Goal: Information Seeking & Learning: Find specific fact

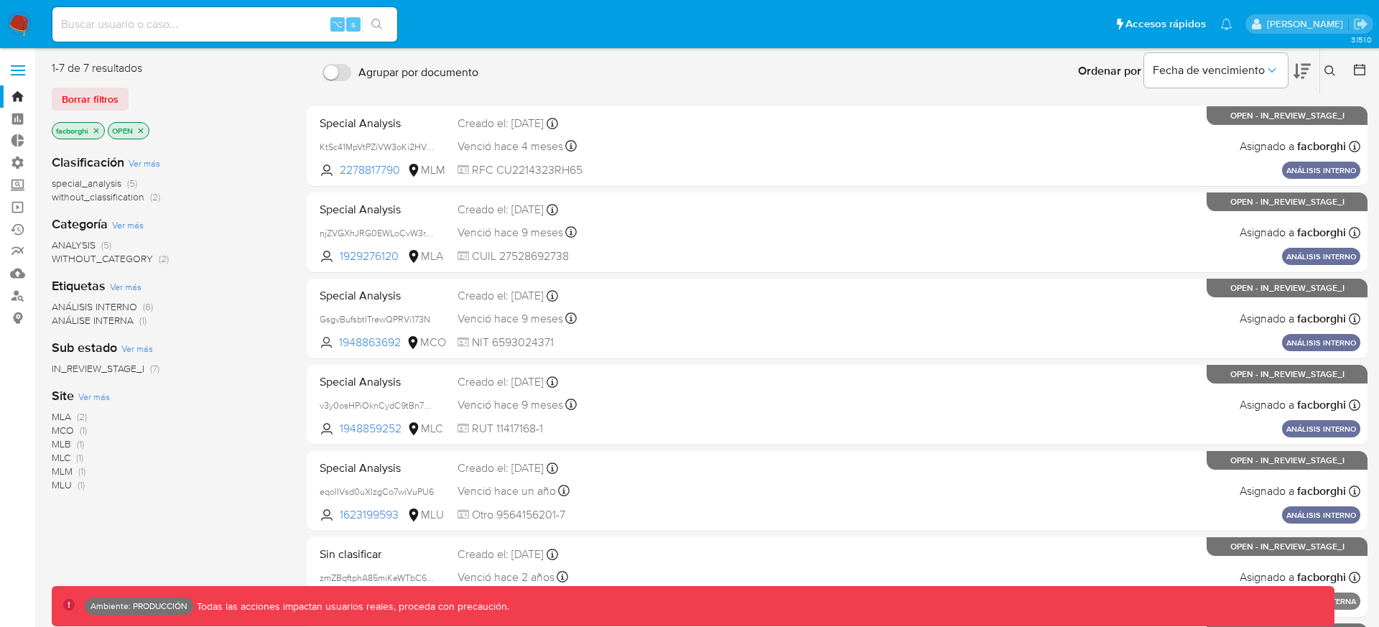
click at [264, 32] on input at bounding box center [224, 24] width 345 height 19
paste input "6df9a220aa6ceff9d25b7b77ee453a8e"
type input "6df9a220aa6ceff9d25b7b77ee453a8e"
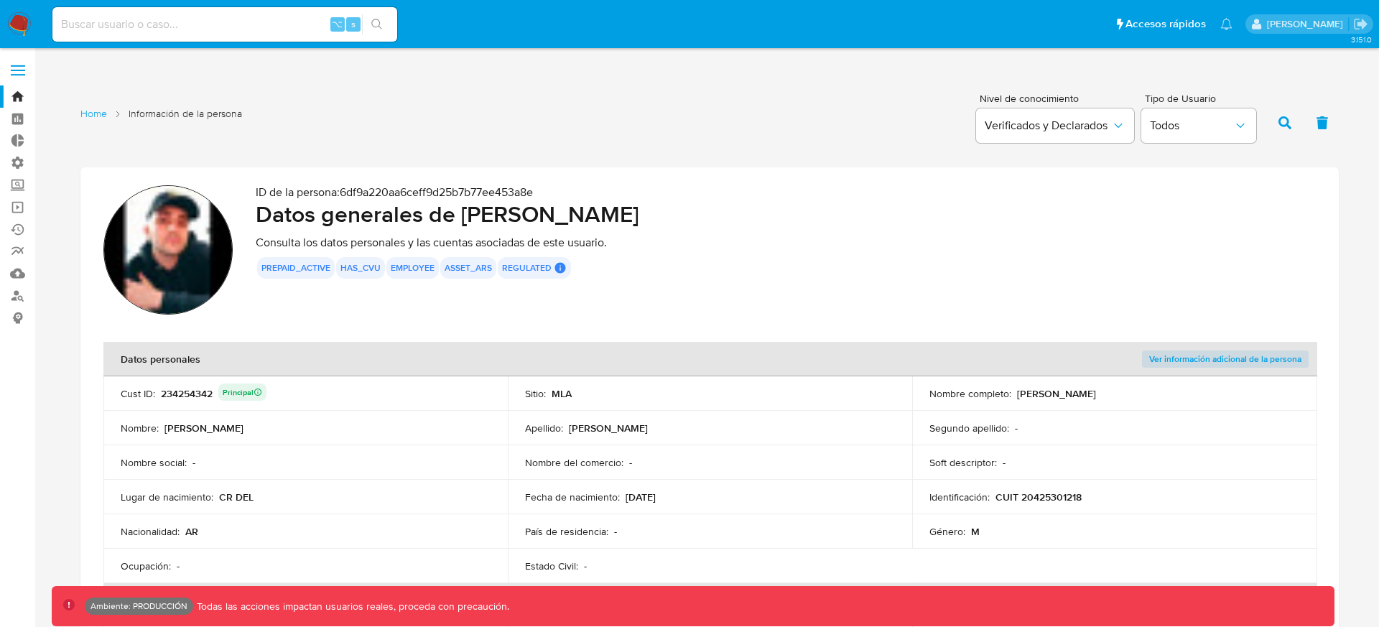
click at [180, 259] on img at bounding box center [167, 249] width 129 height 129
click at [252, 291] on section "ID de la persona : 6df9a220aa6ceff9d25b7b77ee453a8e Datos generales de Facundo …" at bounding box center [709, 252] width 1212 height 134
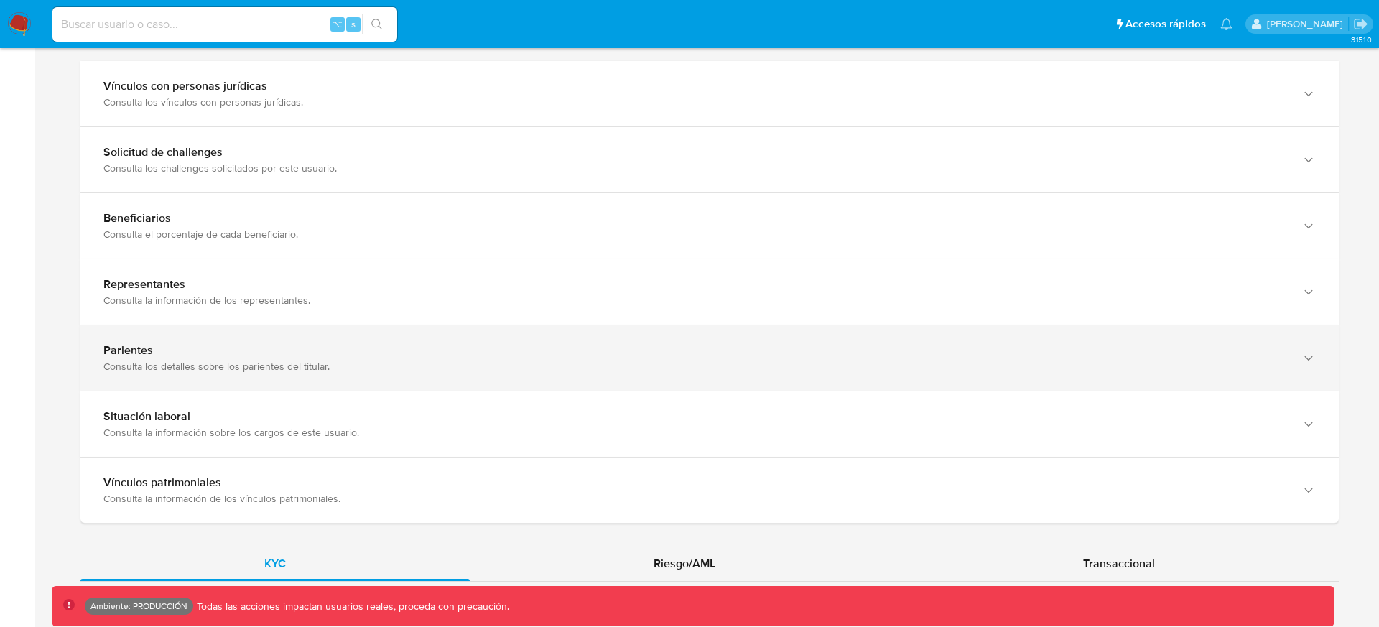
scroll to position [845, 0]
click at [521, 380] on div "Parientes Consulta los detalles sobre los parientes del titular." at bounding box center [709, 353] width 1258 height 65
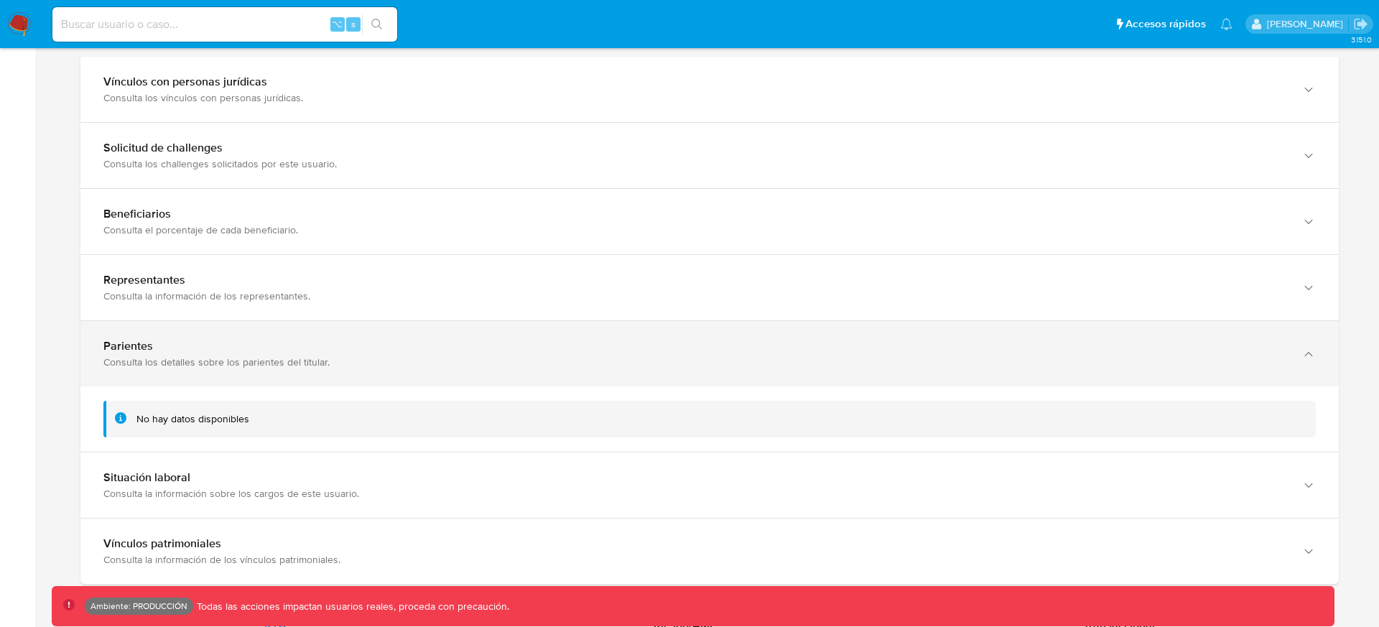
click at [521, 380] on div "Parientes Consulta los detalles sobre los parientes del titular." at bounding box center [709, 353] width 1258 height 65
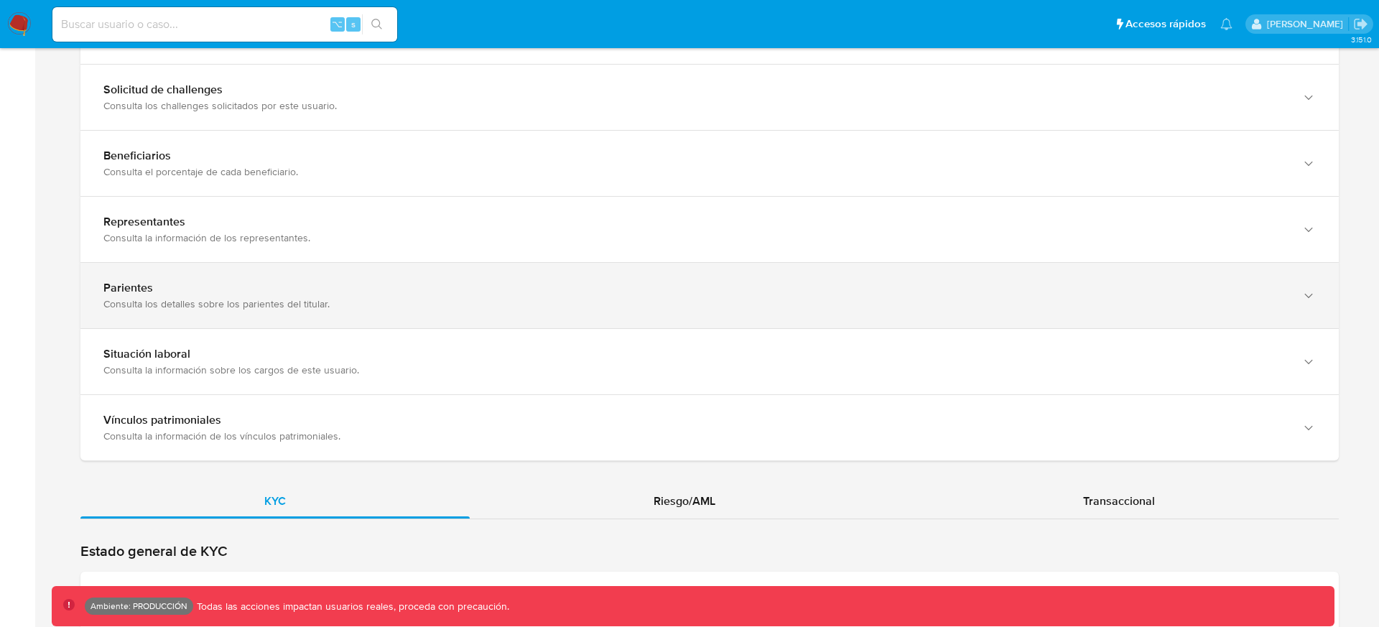
scroll to position [909, 0]
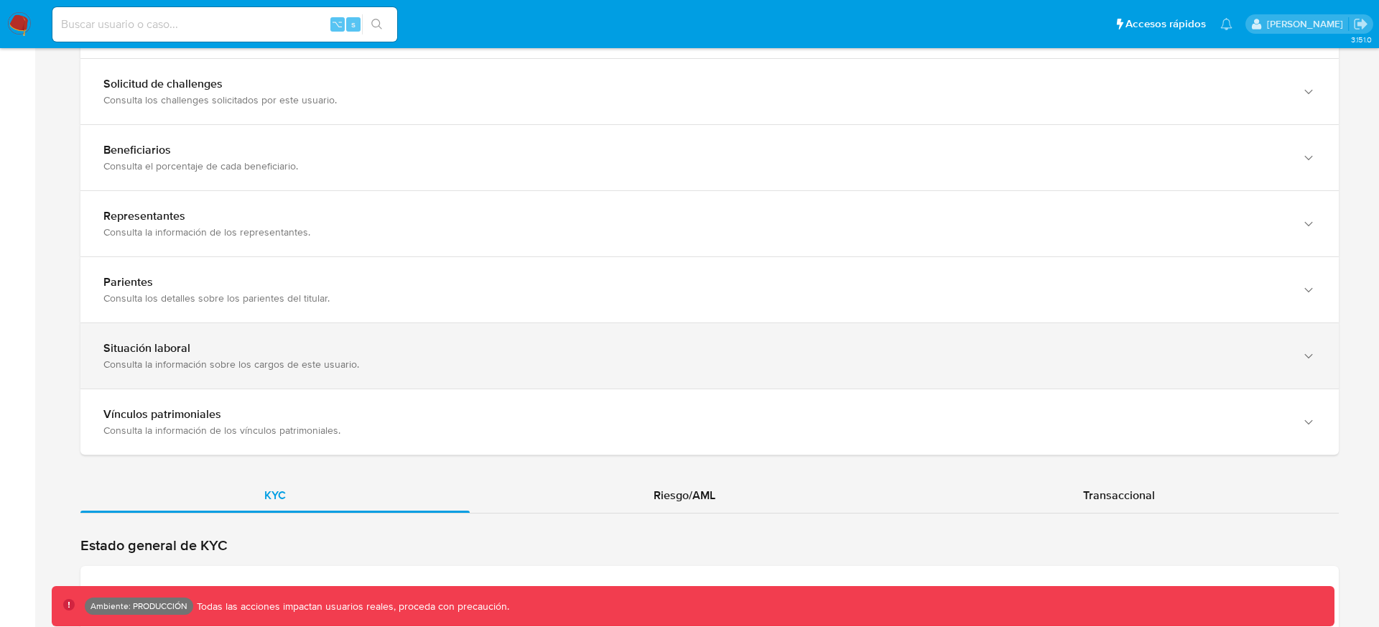
click at [503, 370] on div "Consulta la información sobre los cargos de este usuario." at bounding box center [695, 364] width 1184 height 13
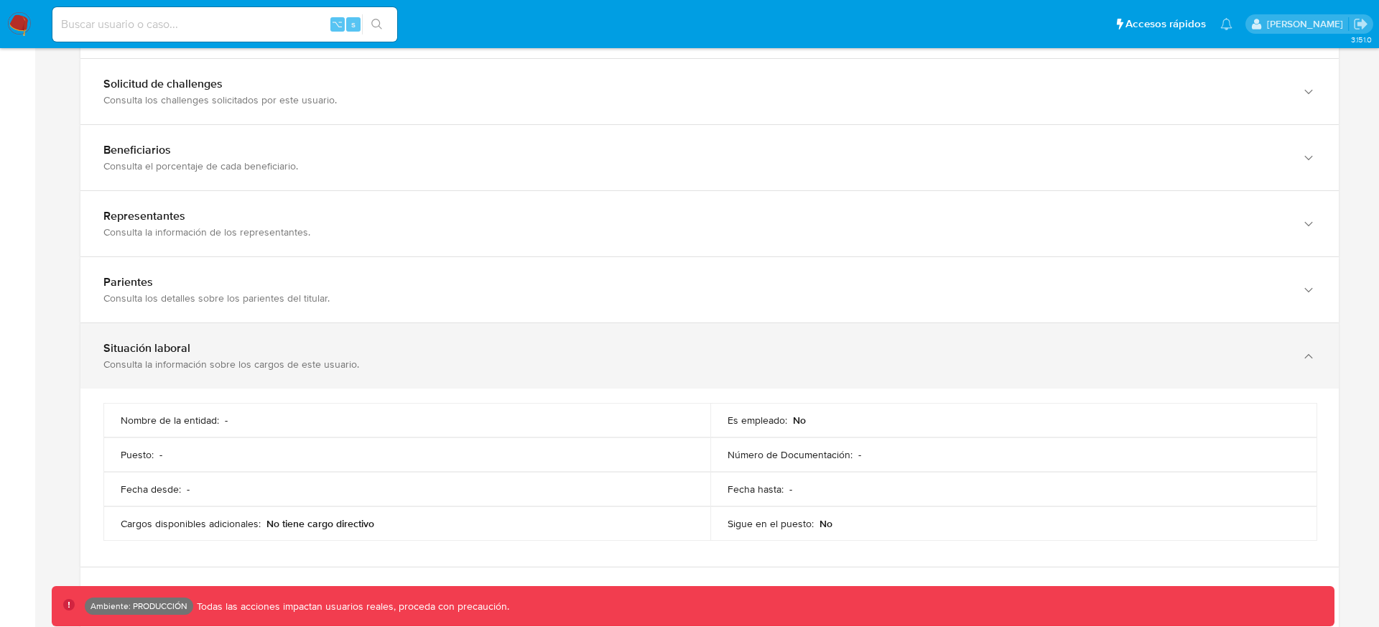
click at [505, 373] on div "Situación laboral Consulta la información sobre los cargos de este usuario." at bounding box center [709, 355] width 1258 height 65
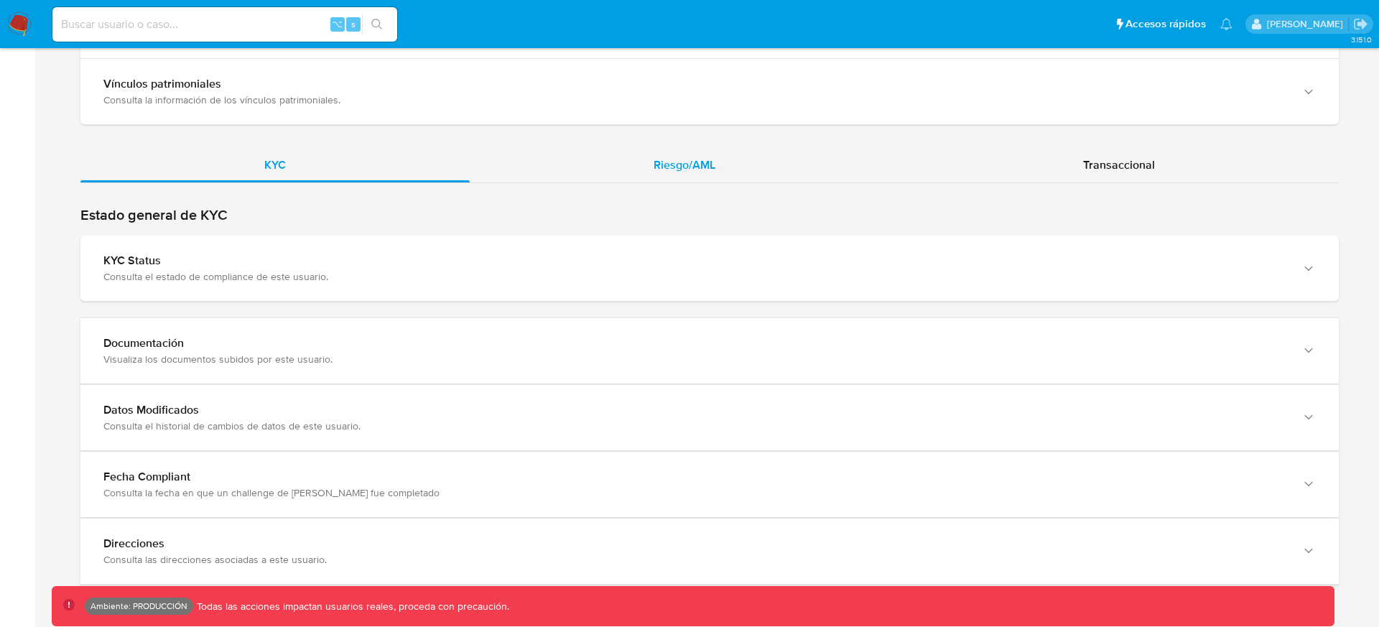
scroll to position [1240, 0]
click at [723, 154] on div "Riesgo/AML" at bounding box center [685, 164] width 430 height 34
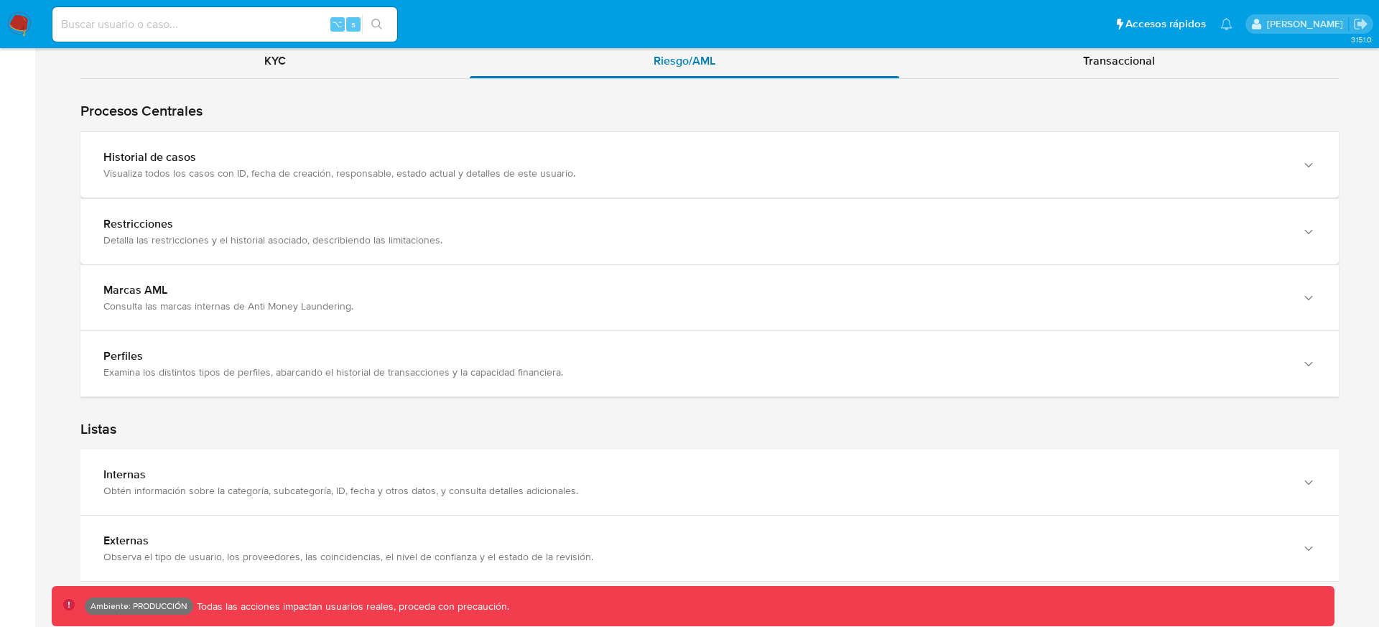
scroll to position [1351, 0]
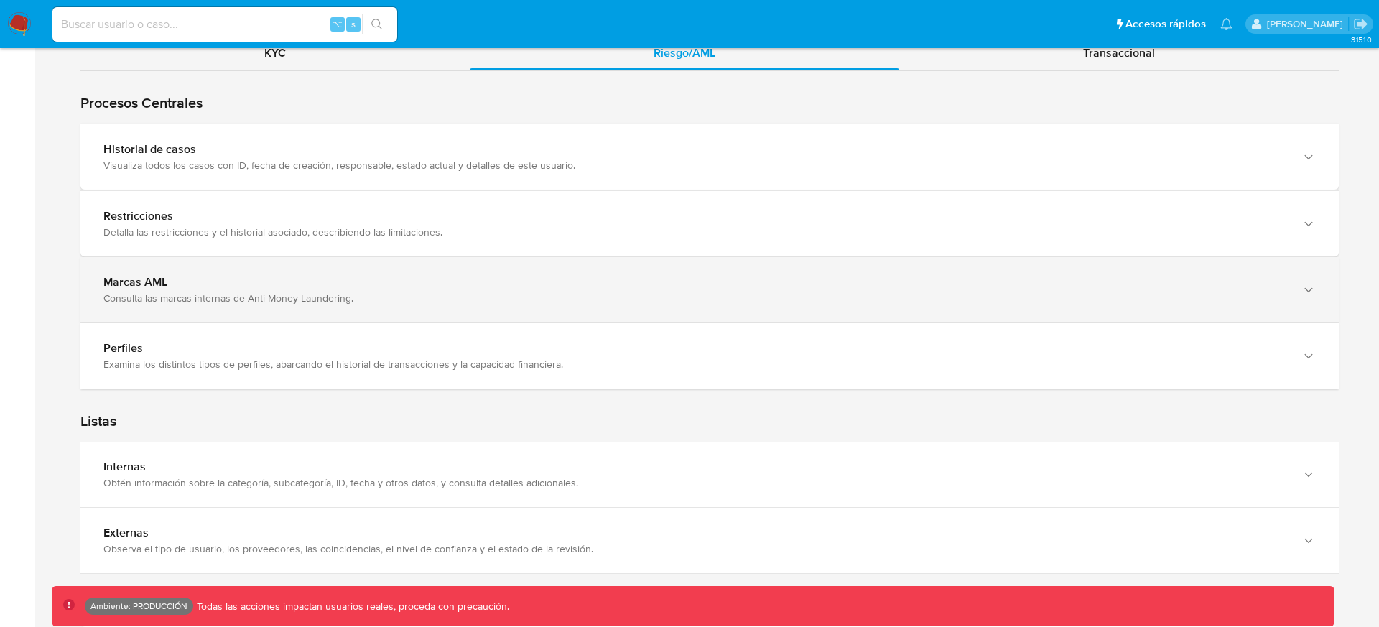
click at [663, 306] on div "Marcas AML Consulta las marcas internas de Anti Money Laundering." at bounding box center [709, 289] width 1258 height 65
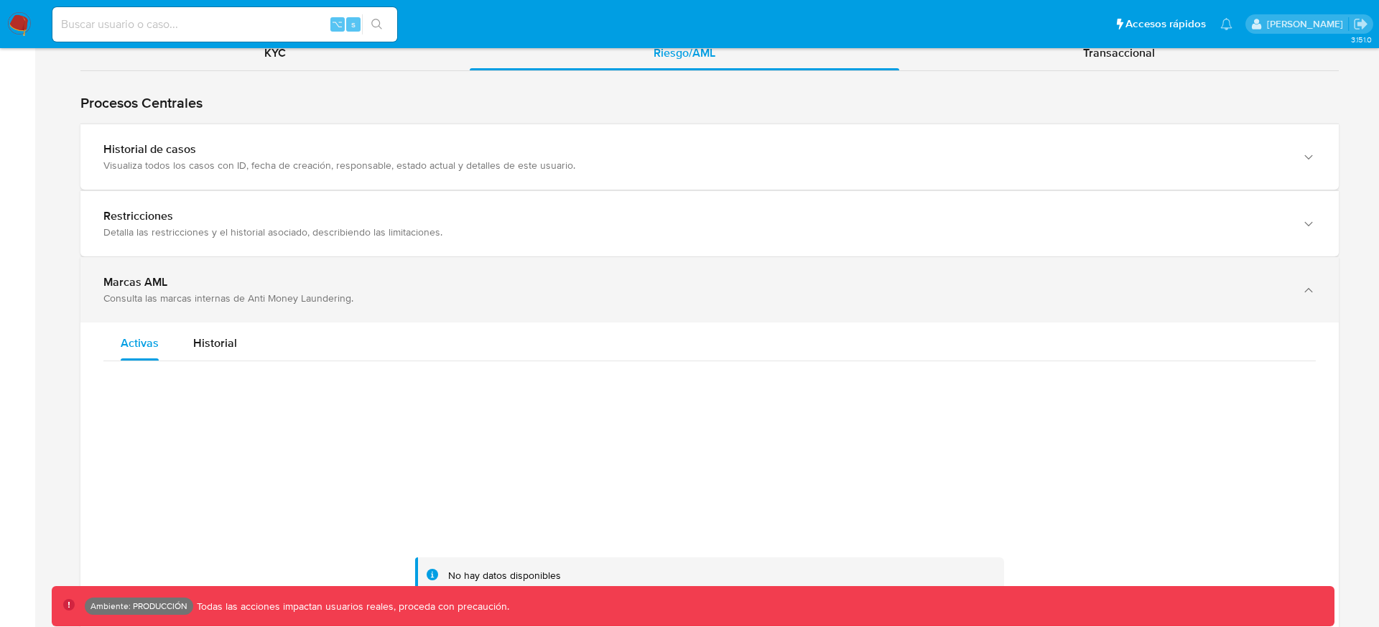
click at [663, 306] on div "Marcas AML Consulta las marcas internas de Anti Money Laundering." at bounding box center [709, 289] width 1258 height 65
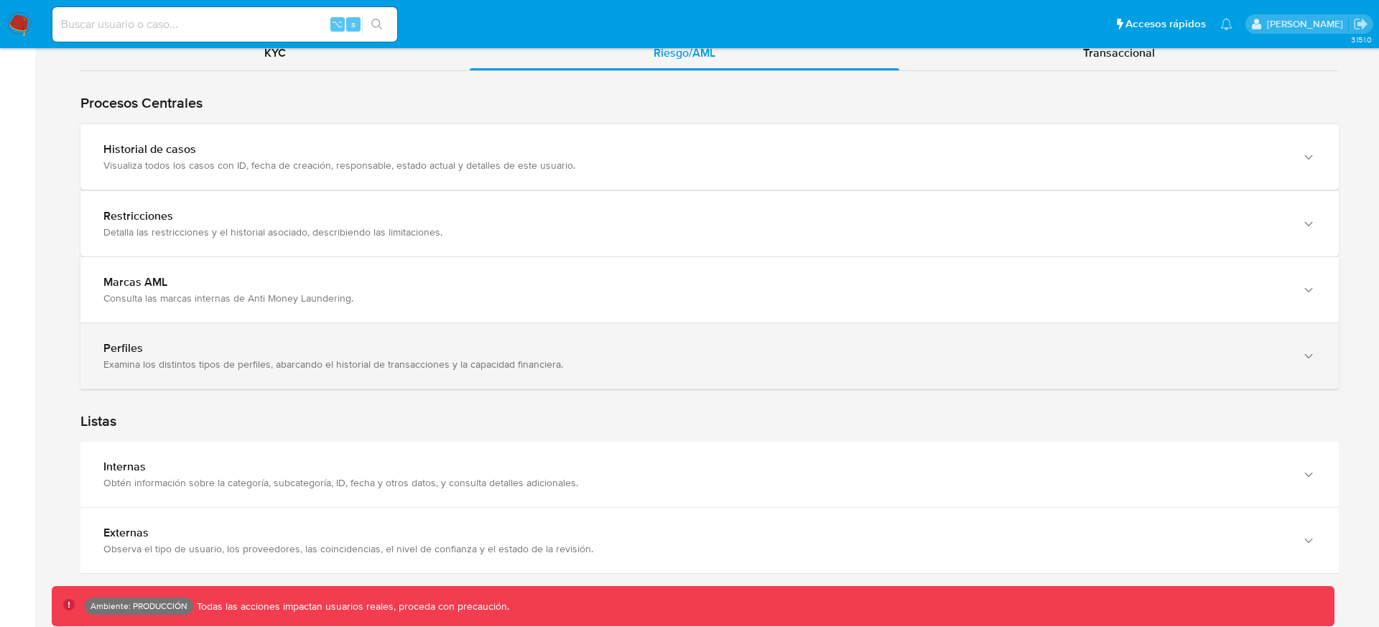
click at [654, 328] on div "Perfiles Examina los distintos tipos de perfiles, abarcando el historial de tra…" at bounding box center [709, 355] width 1258 height 65
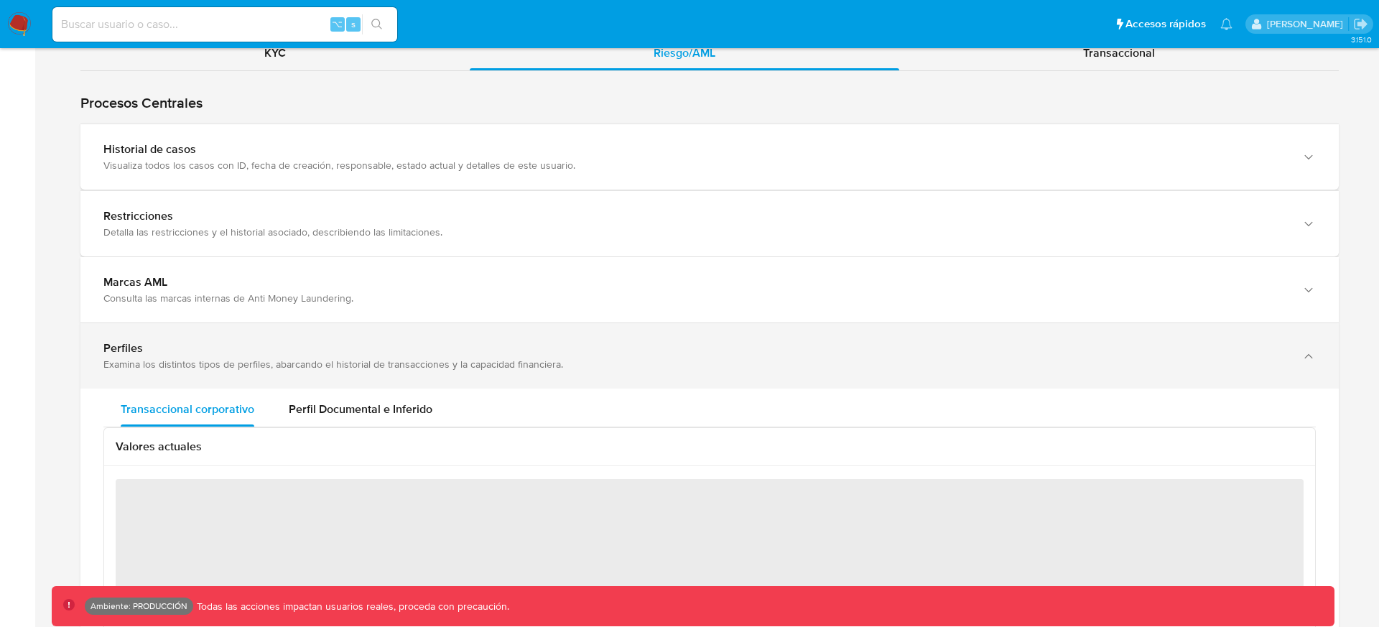
click at [654, 328] on div "Perfiles Examina los distintos tipos de perfiles, abarcando el historial de tra…" at bounding box center [709, 355] width 1258 height 65
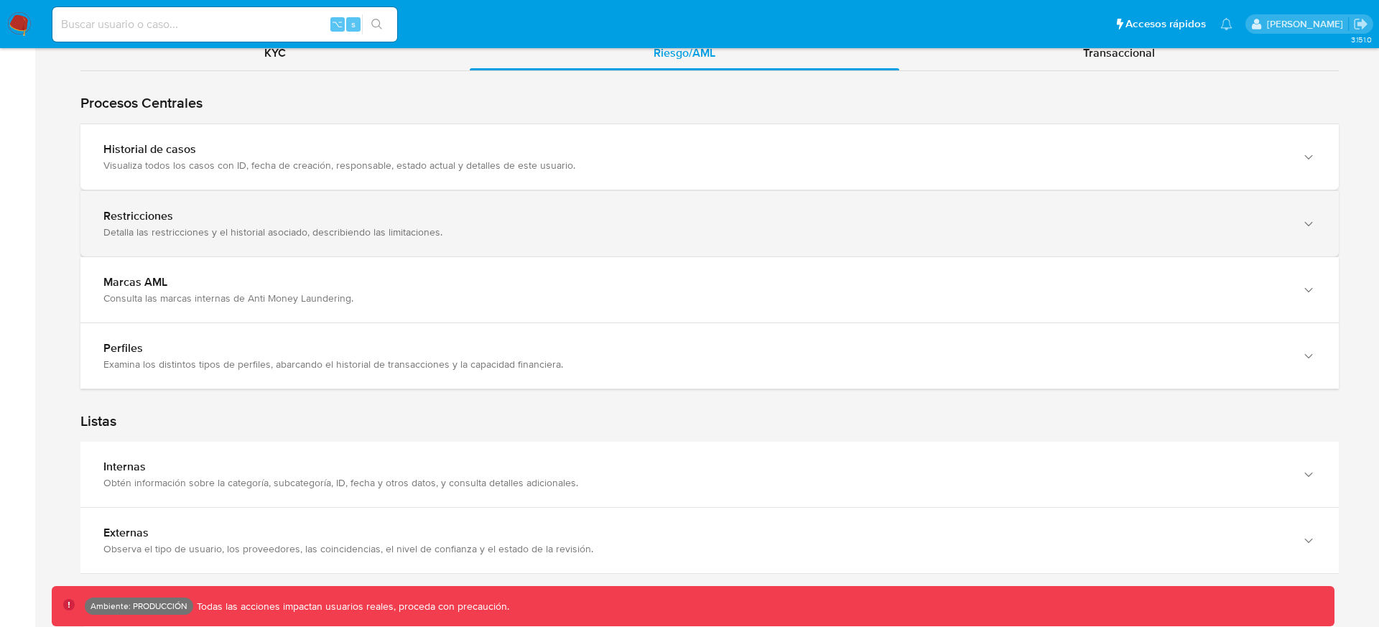
click at [616, 226] on div "Detalla las restricciones y el historial asociado, describiendo las limitacione…" at bounding box center [695, 232] width 1184 height 13
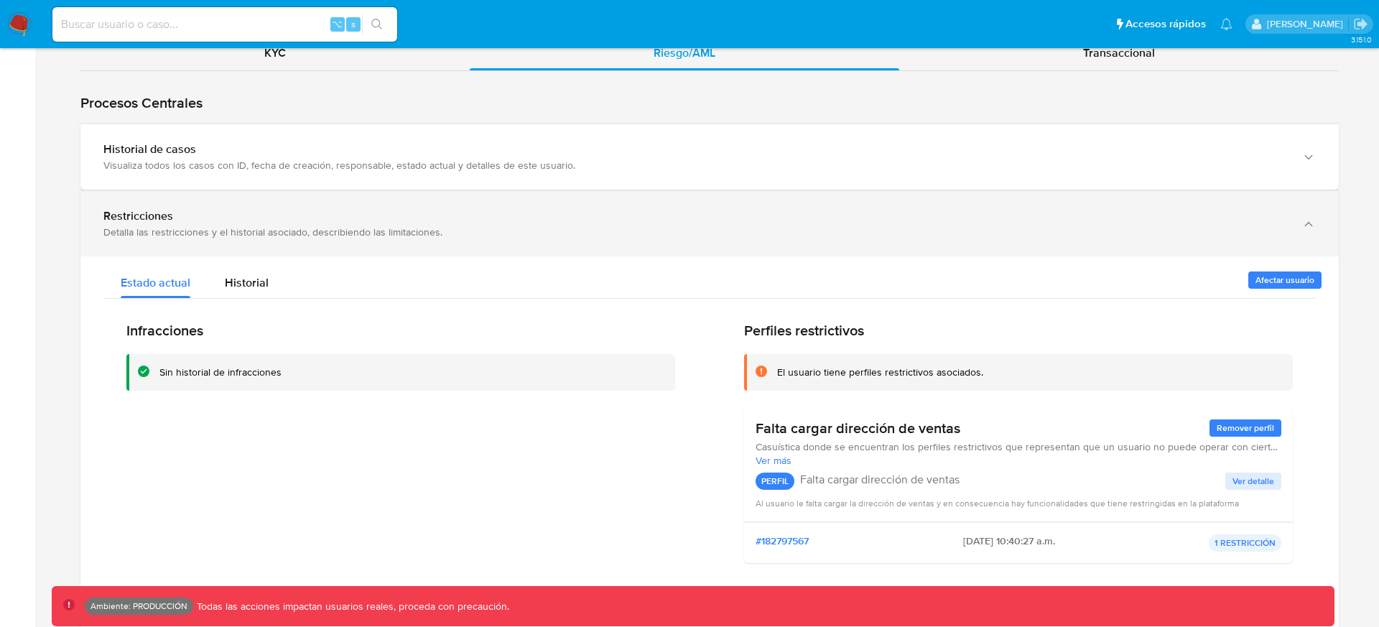
click at [616, 226] on div "Detalla las restricciones y el historial asociado, describiendo las limitacione…" at bounding box center [695, 232] width 1184 height 13
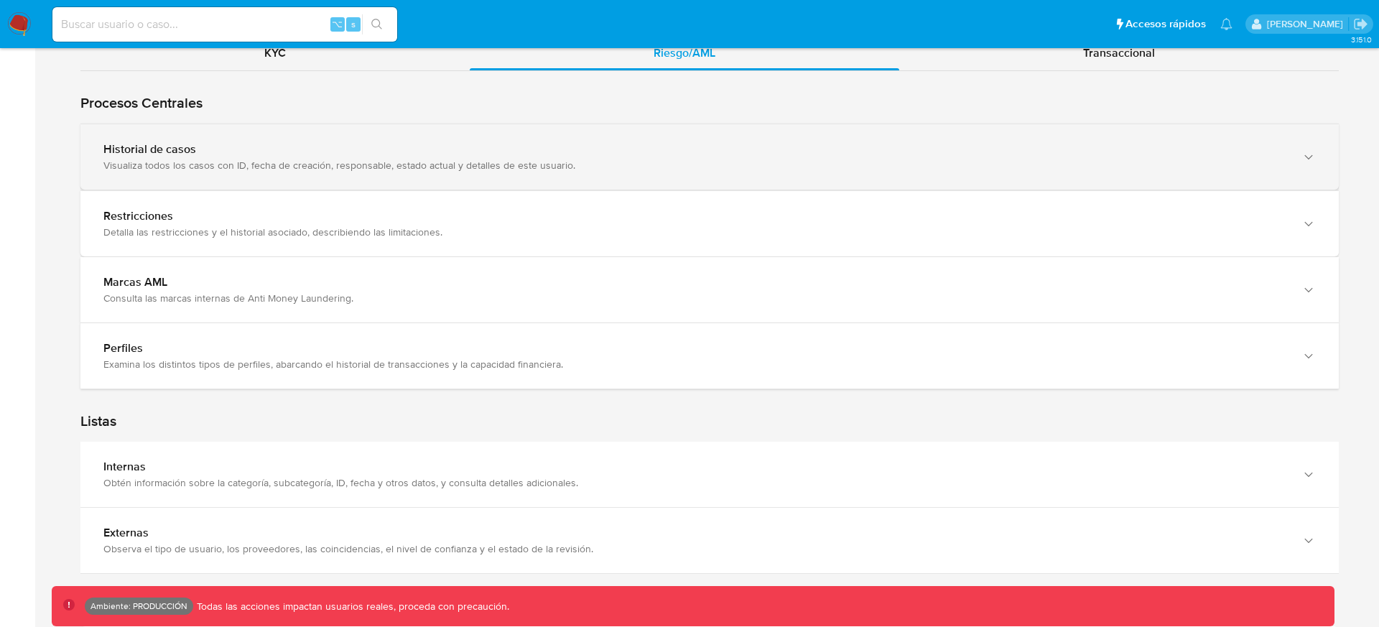
click at [561, 178] on div "Historial de casos Visualiza todos los casos con ID, fecha de creación, respons…" at bounding box center [709, 156] width 1258 height 65
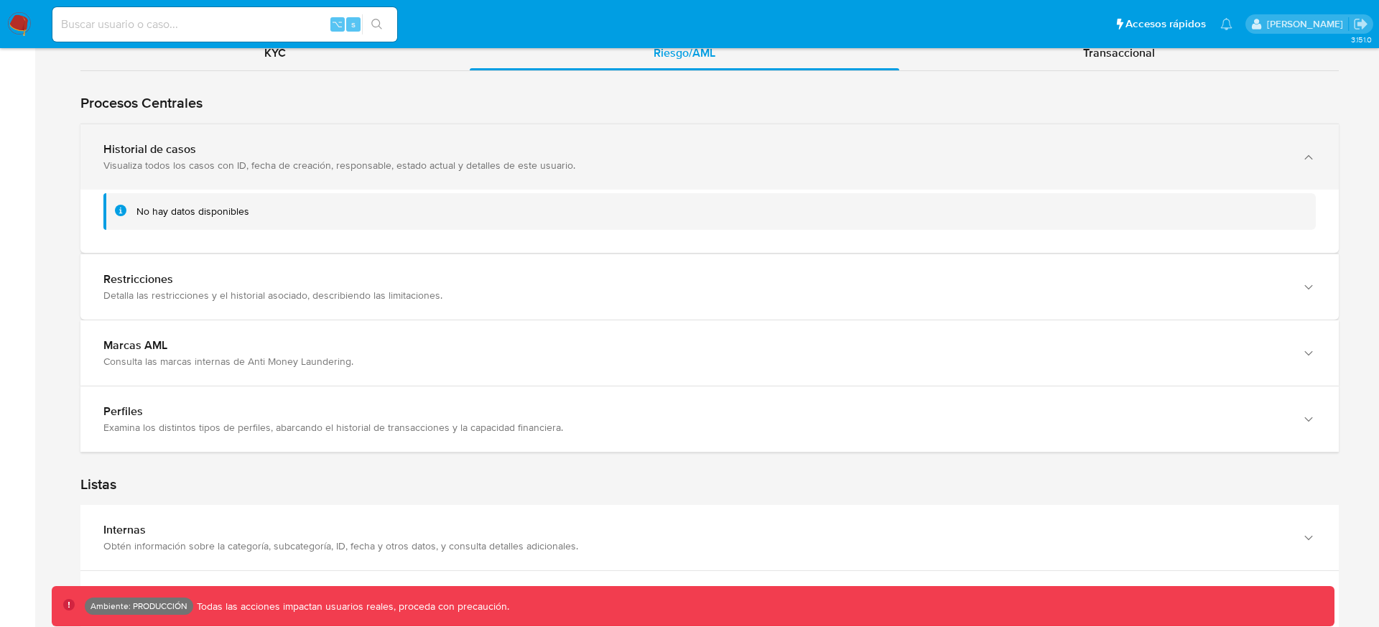
click at [561, 178] on div "Historial de casos Visualiza todos los casos con ID, fecha de creación, respons…" at bounding box center [709, 156] width 1258 height 65
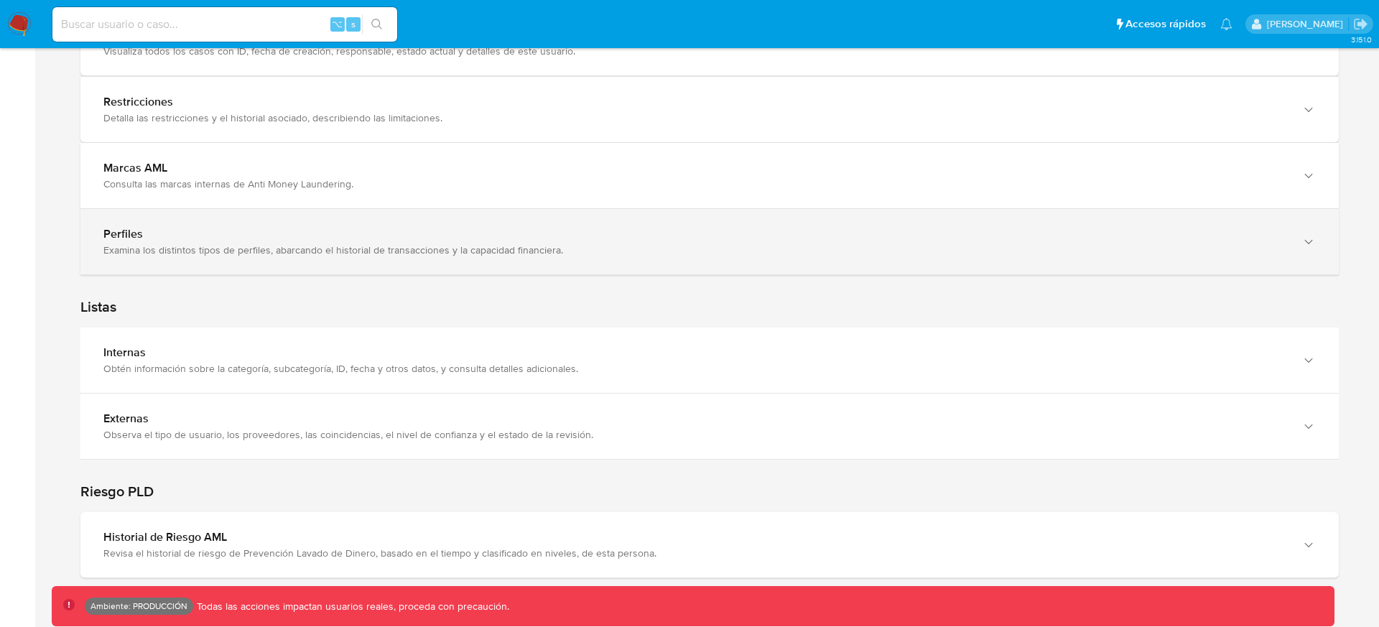
scroll to position [1477, 0]
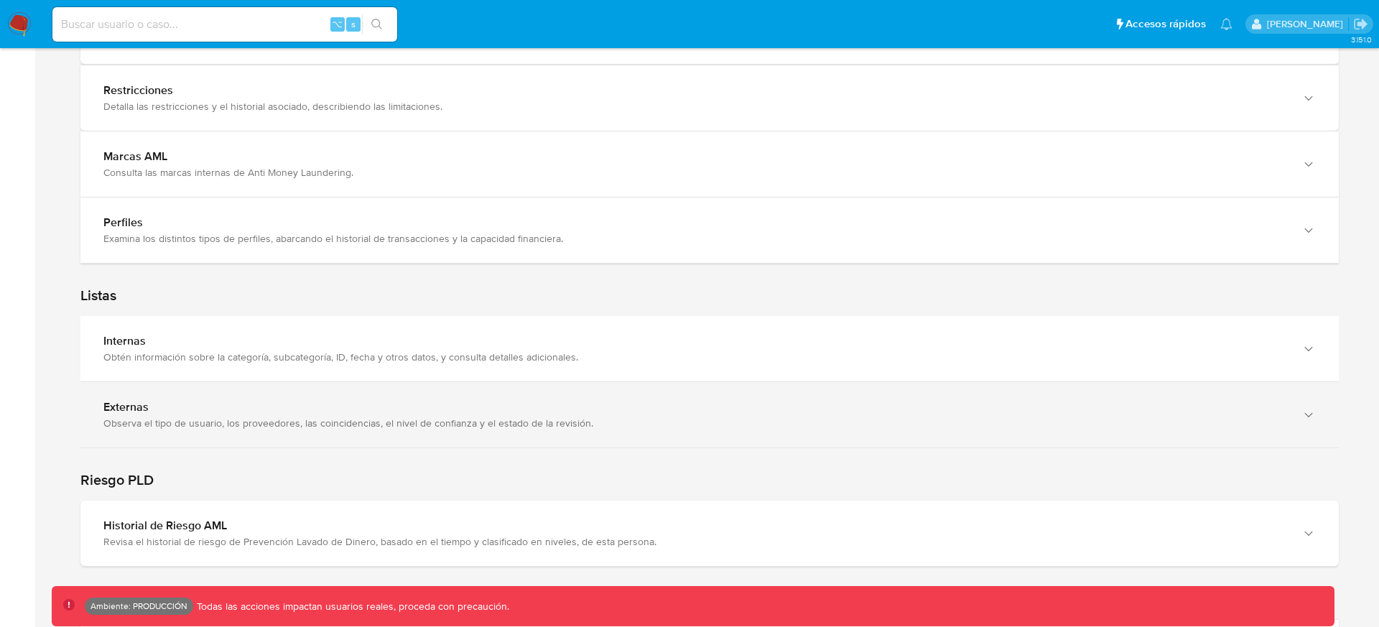
click at [543, 429] on div "Observa el tipo de usuario, los proveedores, las coincidencias, el nivel de con…" at bounding box center [695, 423] width 1184 height 13
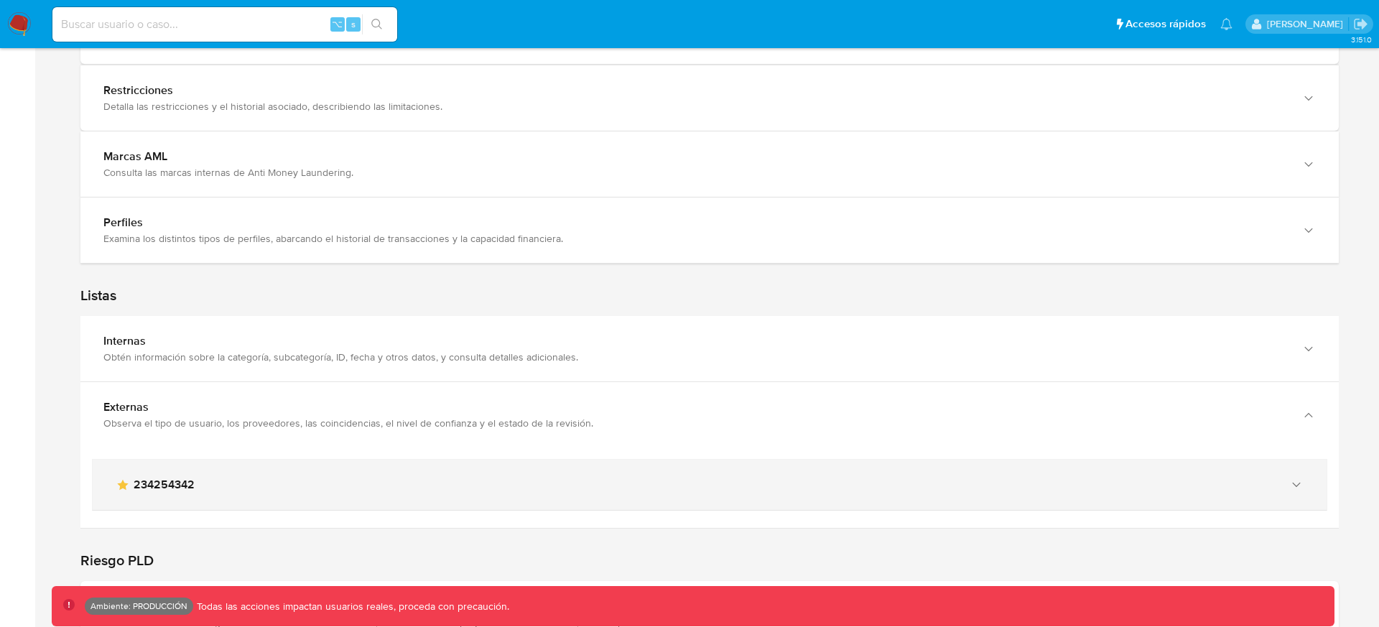
click at [132, 482] on div "main-user-icon 234254342" at bounding box center [695, 485] width 1159 height 14
click at [134, 482] on span "234254342" at bounding box center [164, 485] width 61 height 14
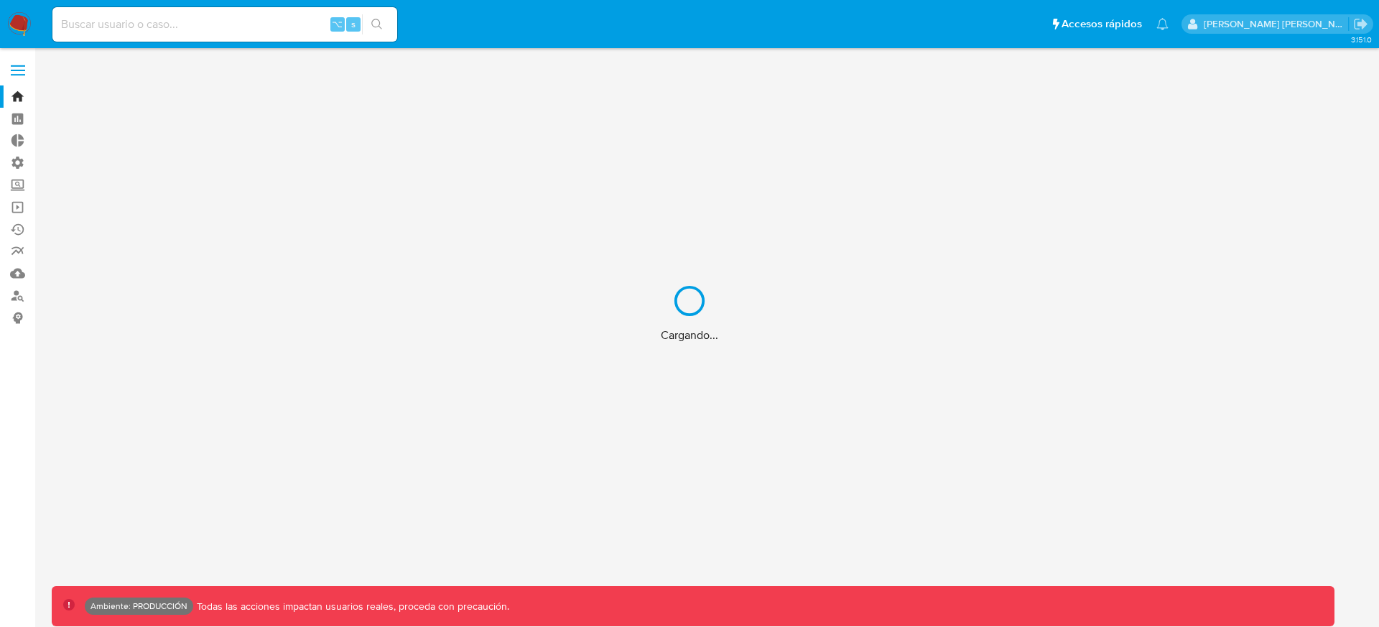
click at [265, 28] on div "Cargando..." at bounding box center [689, 313] width 1379 height 627
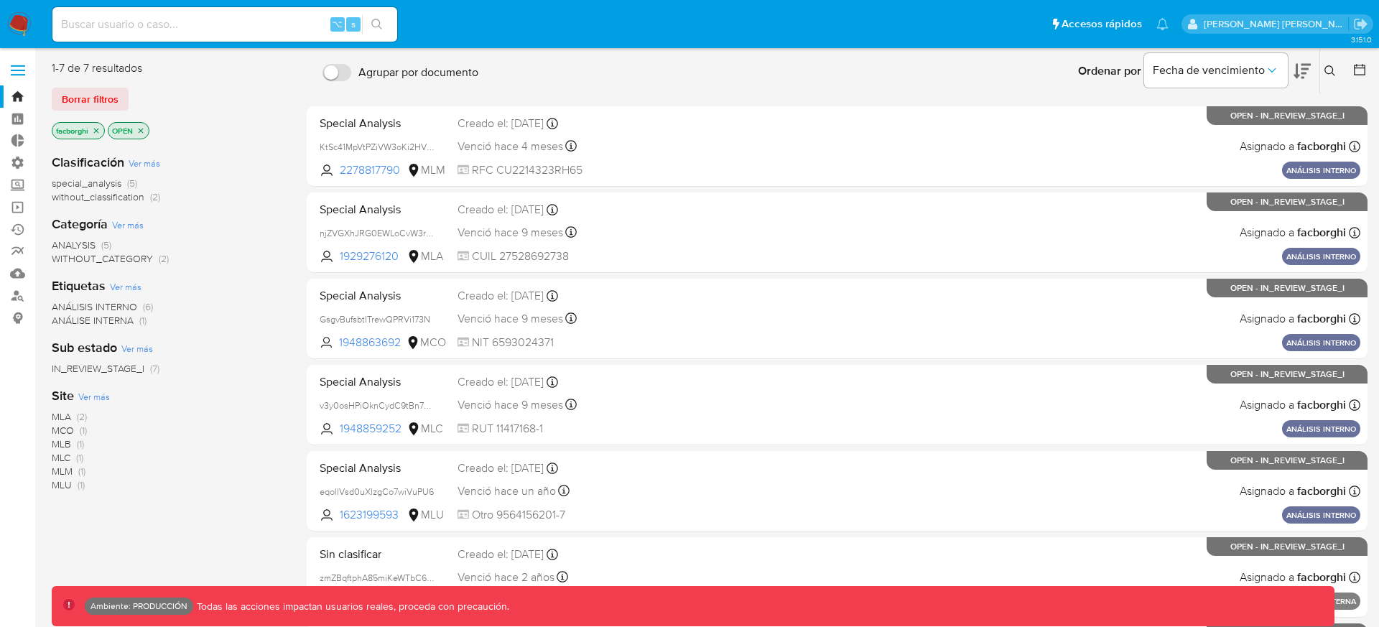
click at [265, 28] on input at bounding box center [224, 24] width 345 height 19
paste input "255204948"
type input "255204948"
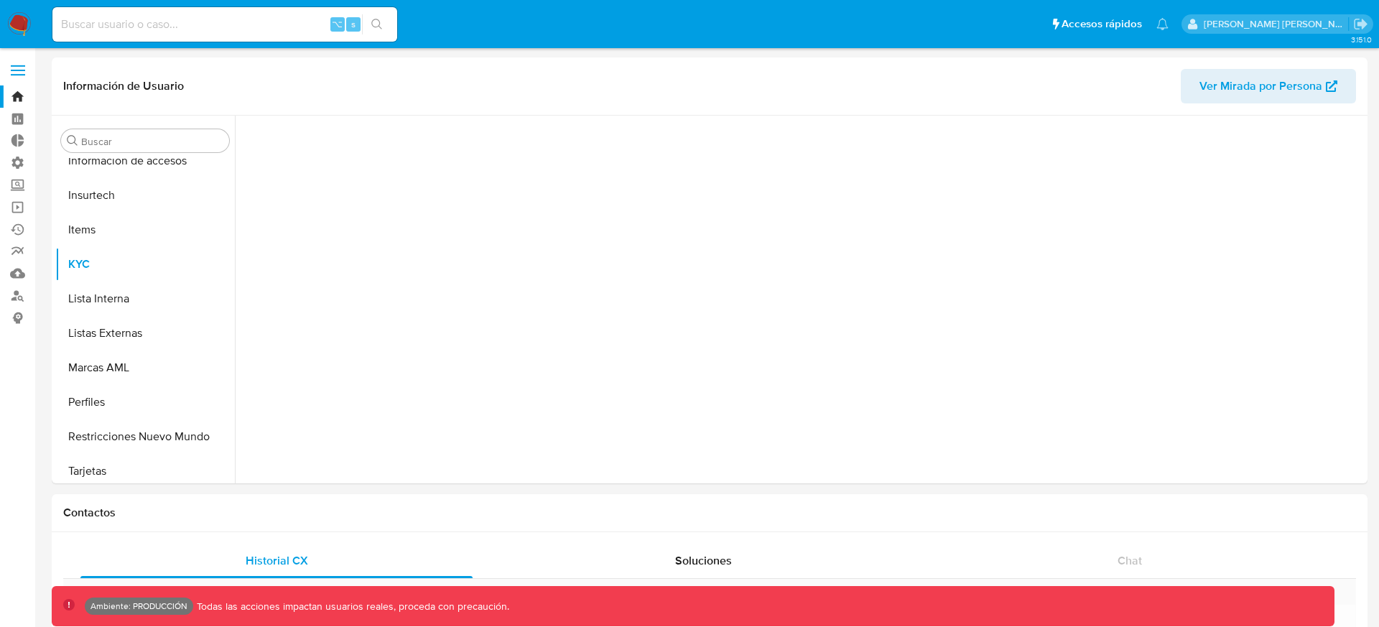
scroll to position [572, 0]
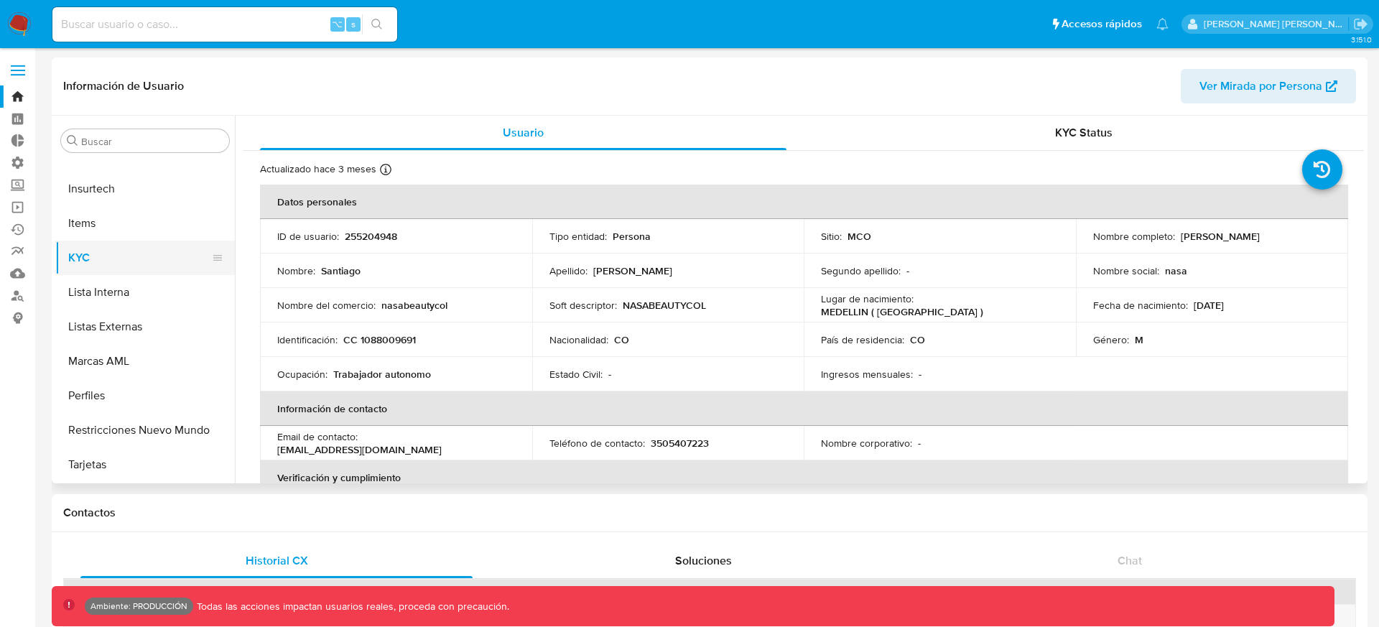
select select "10"
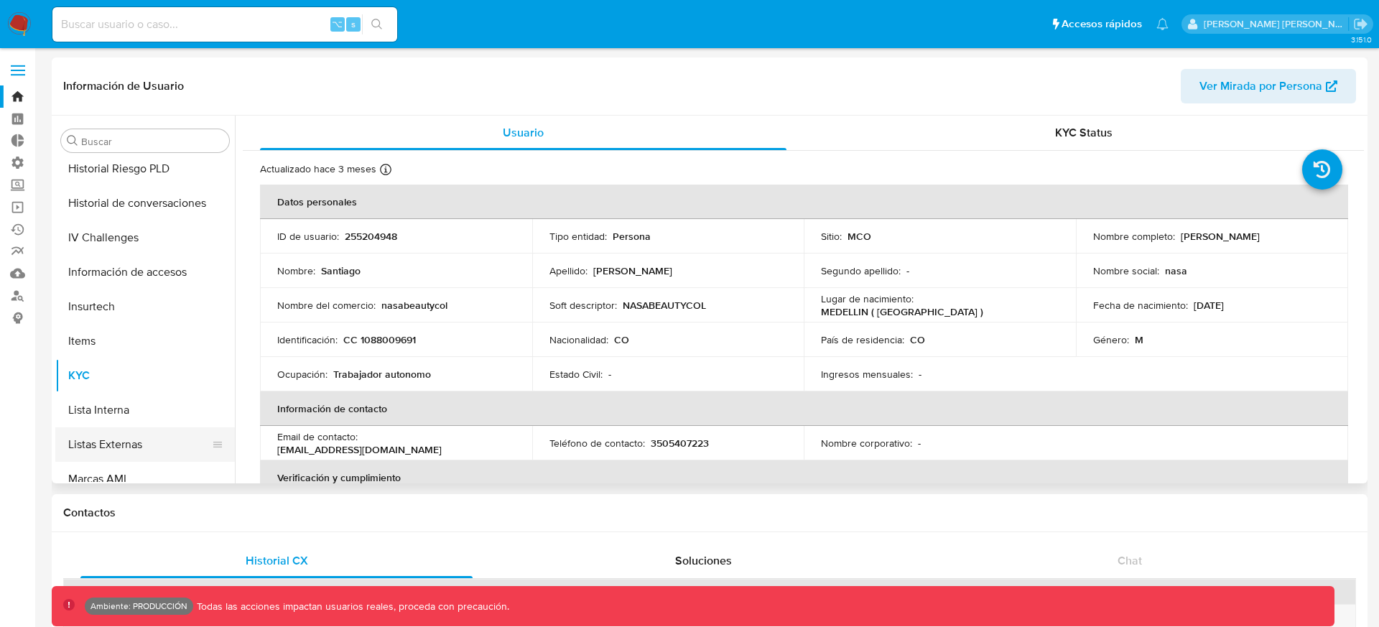
scroll to position [437, 0]
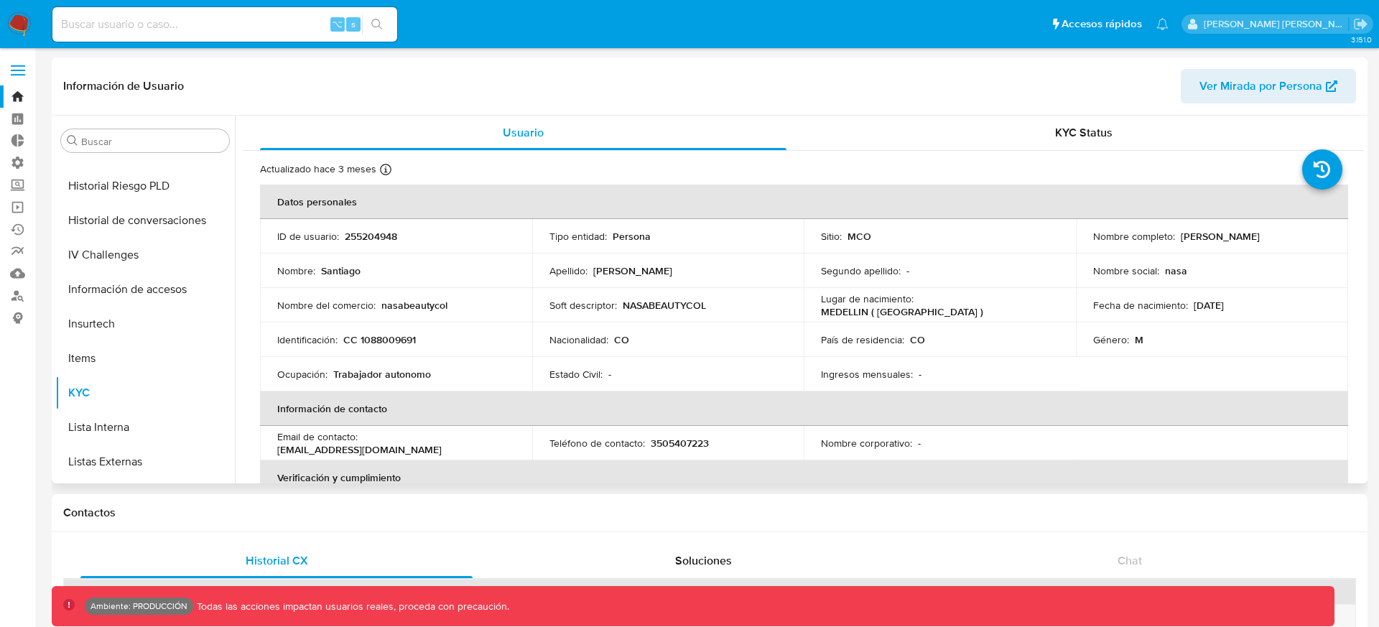
click at [1211, 87] on span "Ver Mirada por Persona" at bounding box center [1260, 86] width 123 height 34
click at [279, 24] on input at bounding box center [224, 24] width 345 height 19
paste input "1514032679"
type input "1514032679"
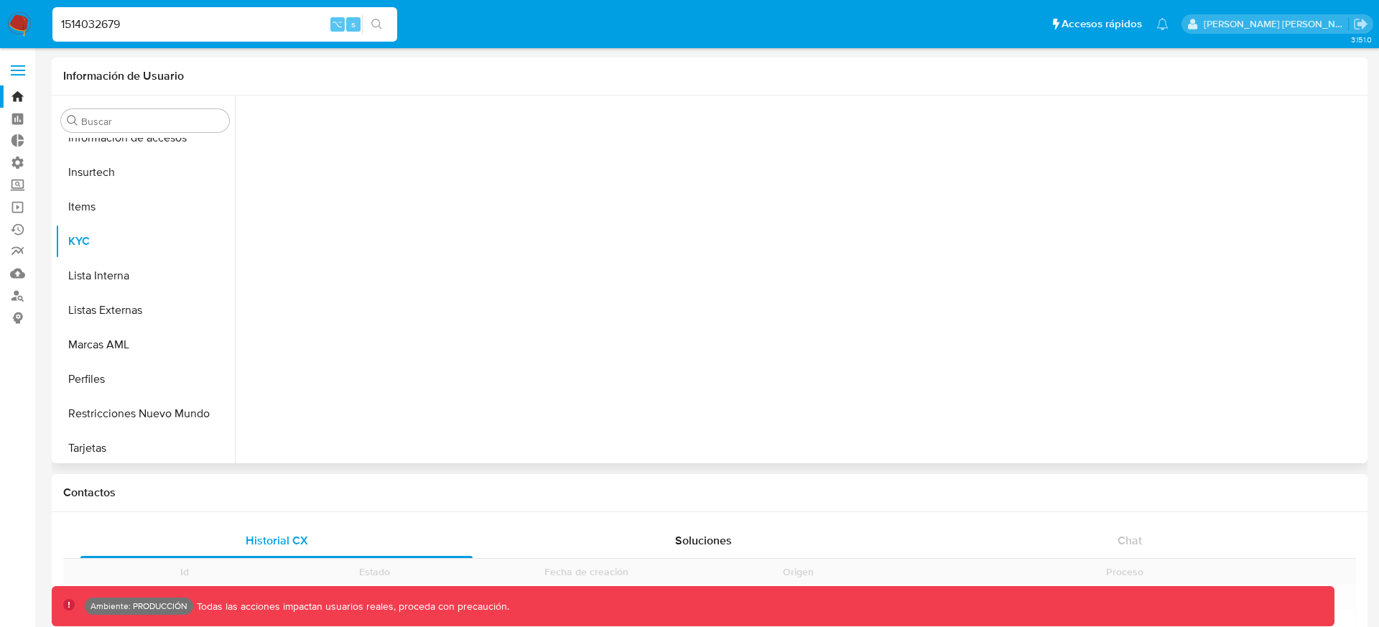
scroll to position [572, 0]
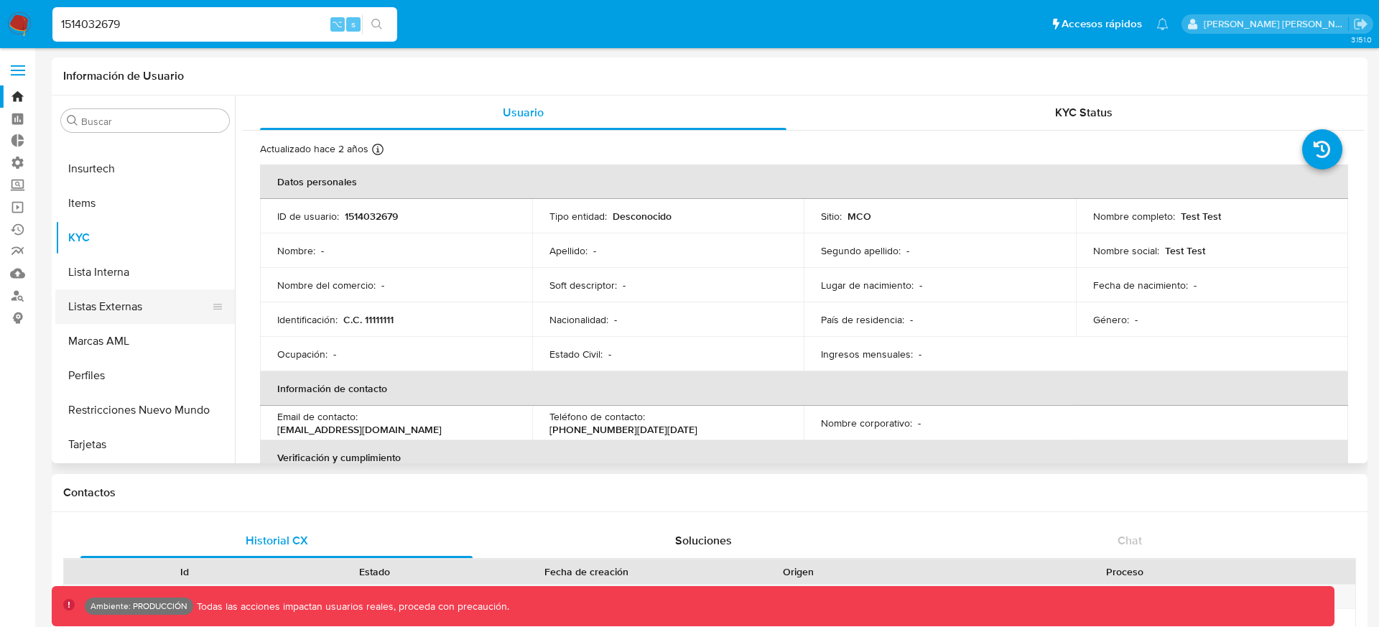
select select "10"
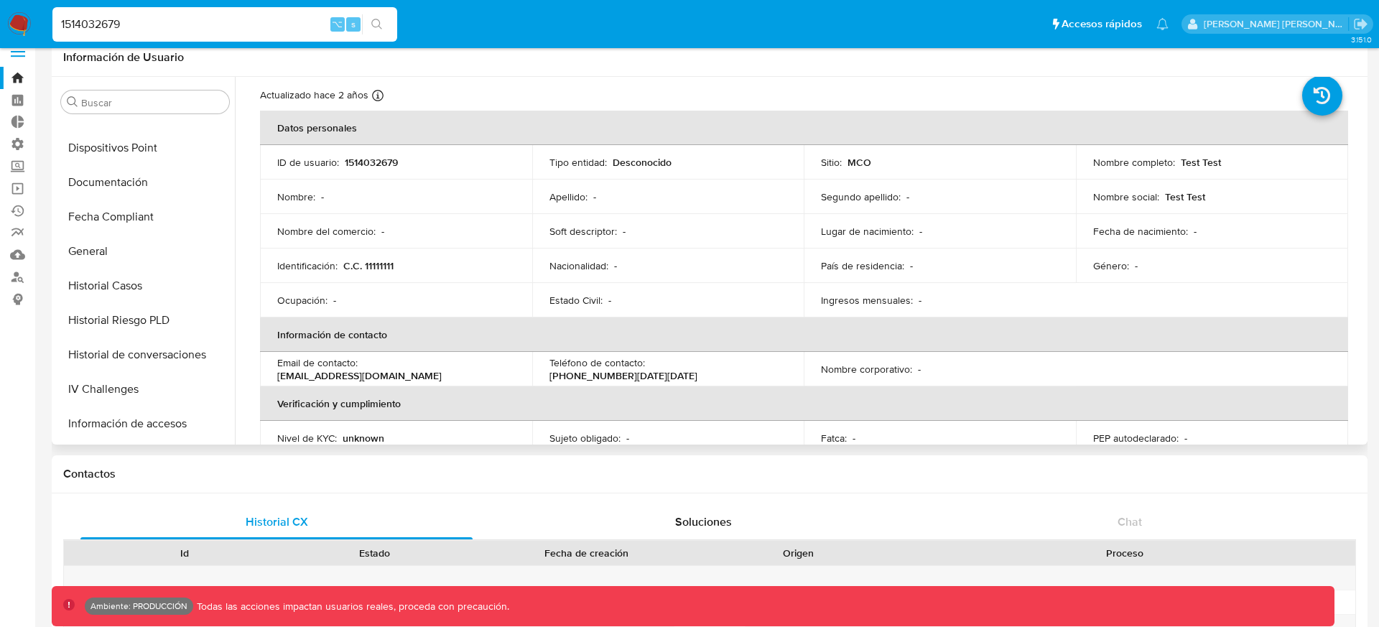
scroll to position [13, 0]
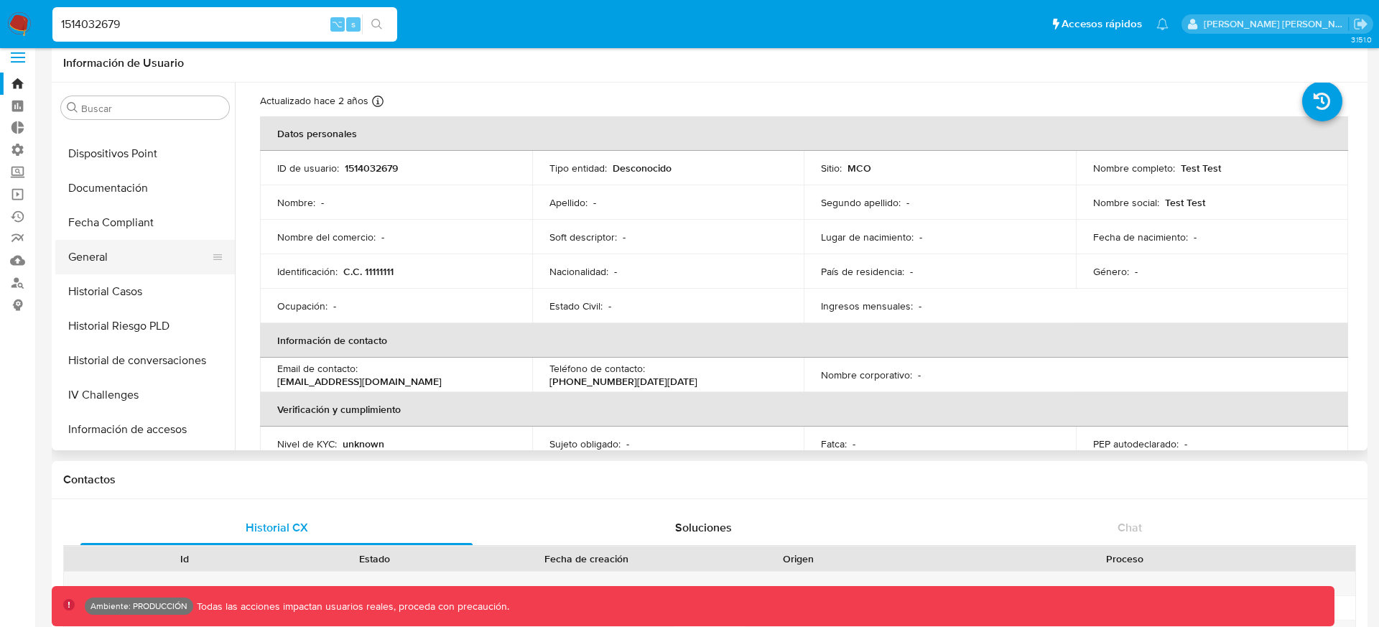
click at [171, 240] on button "General" at bounding box center [139, 257] width 168 height 34
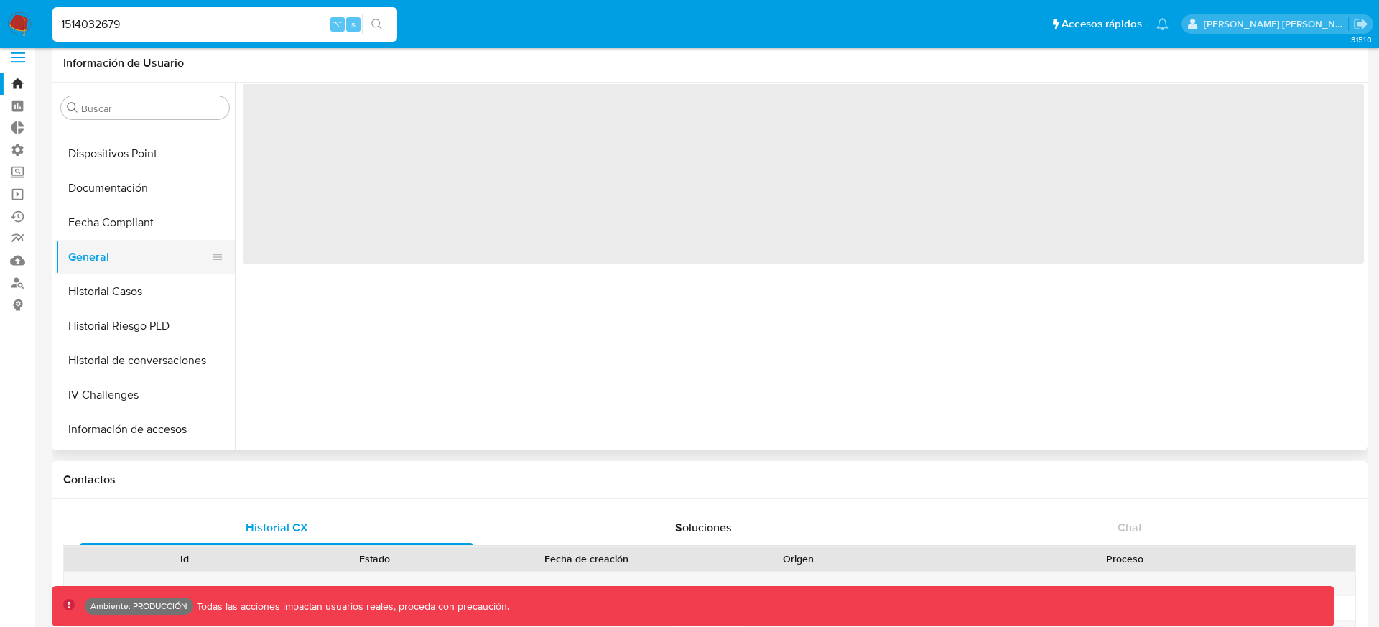
click at [171, 249] on button "General" at bounding box center [139, 257] width 168 height 34
click at [325, 216] on span "‌" at bounding box center [803, 174] width 1121 height 180
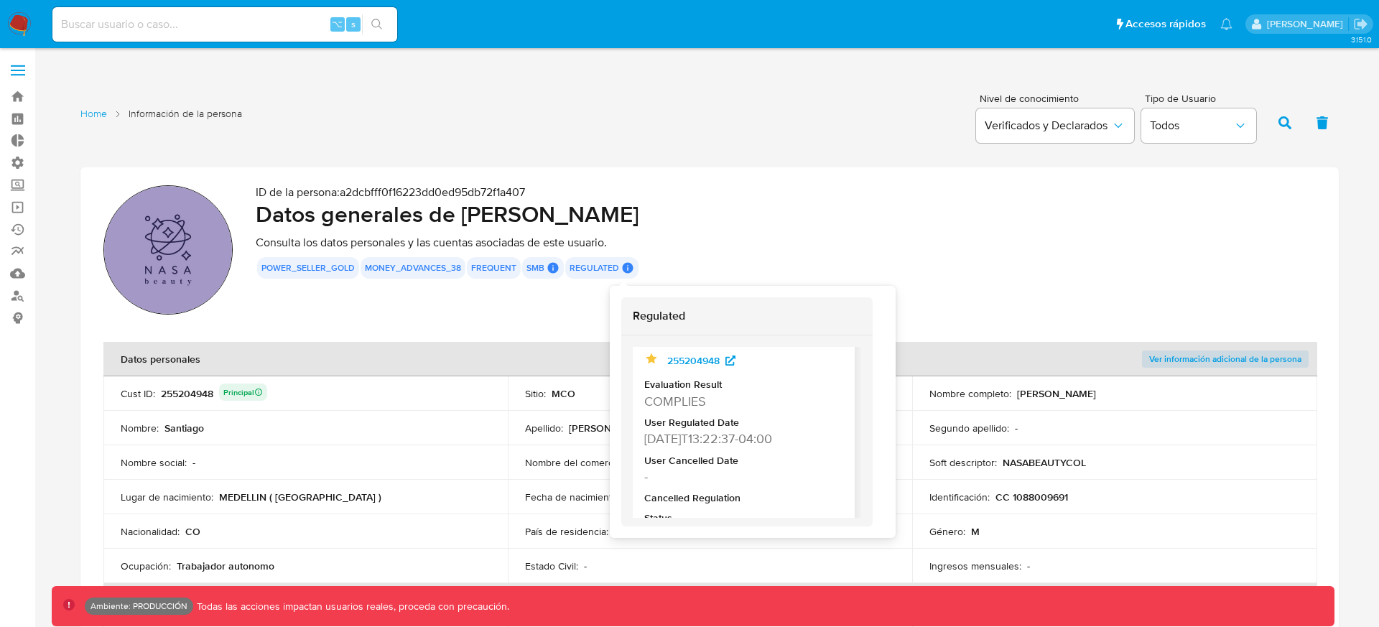
scroll to position [113, 0]
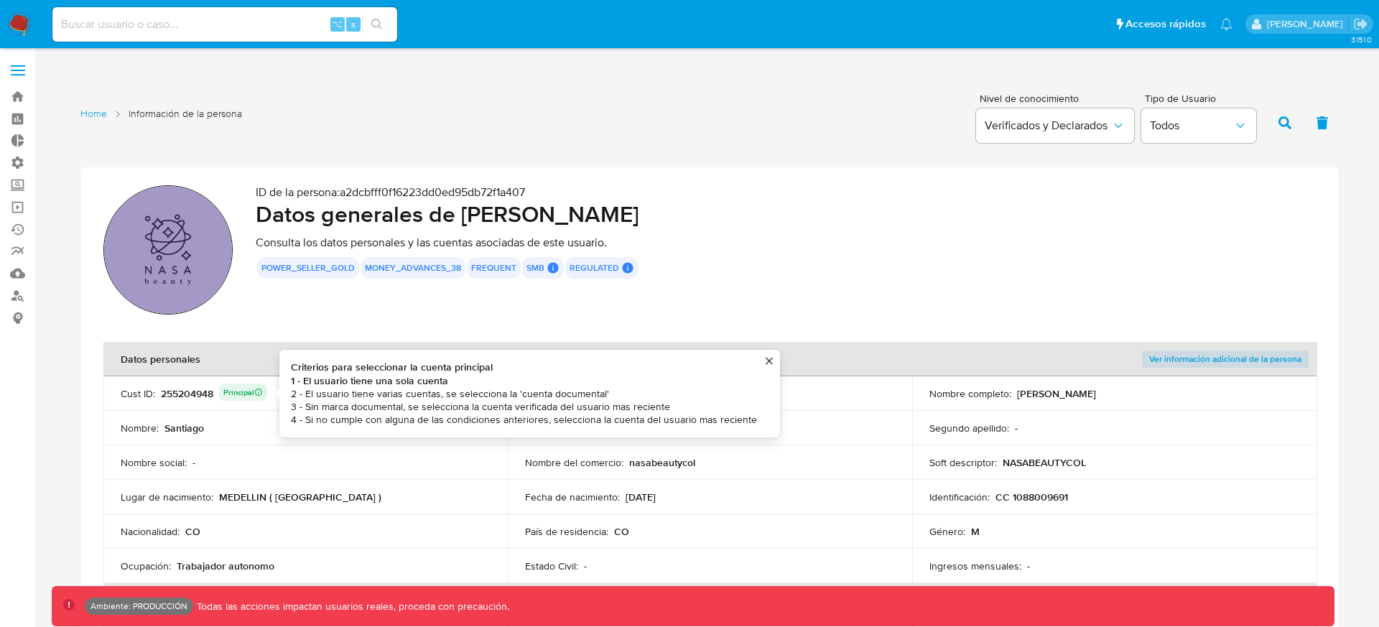
click at [259, 385] on p "Principal" at bounding box center [243, 392] width 48 height 17
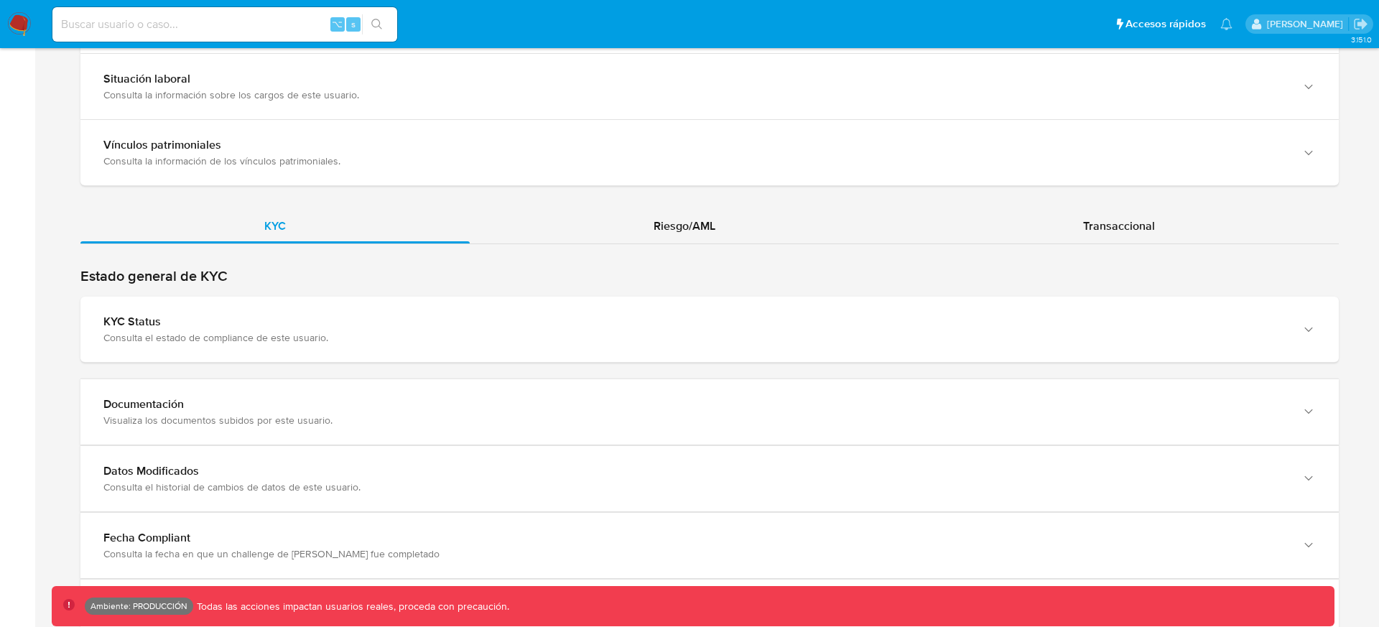
scroll to position [1240, 0]
